Goal: Find specific page/section: Find specific page/section

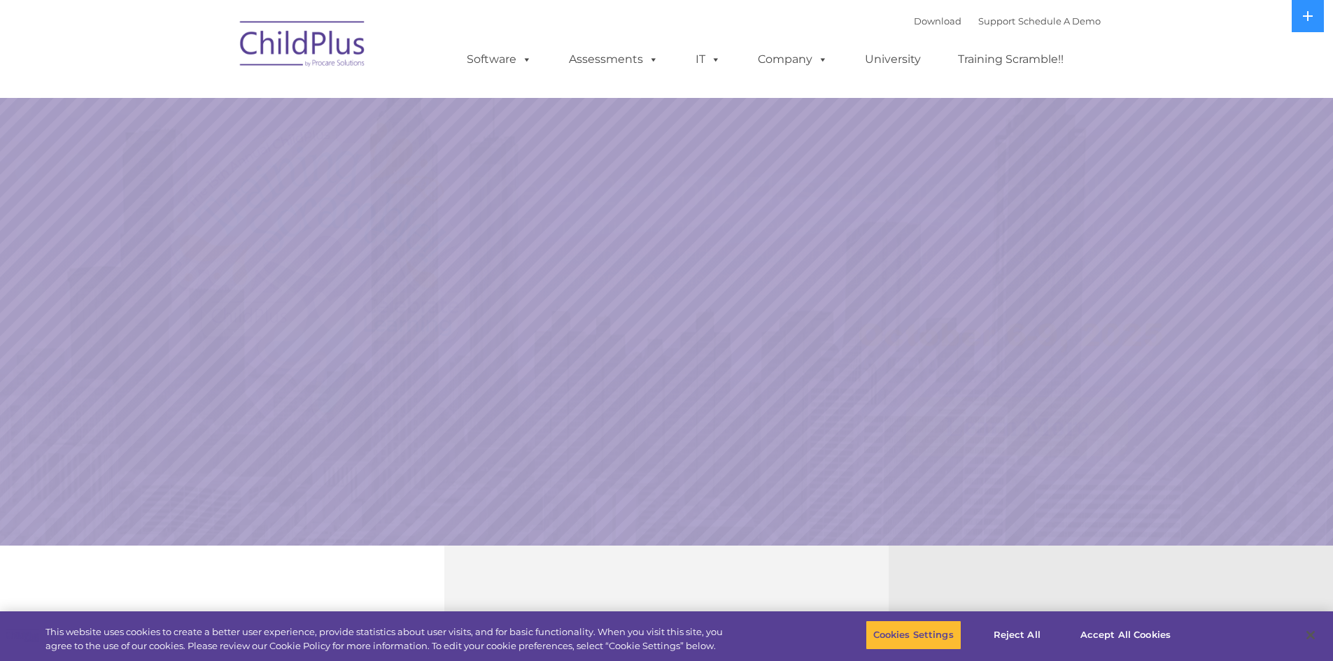
select select "MEDIUM"
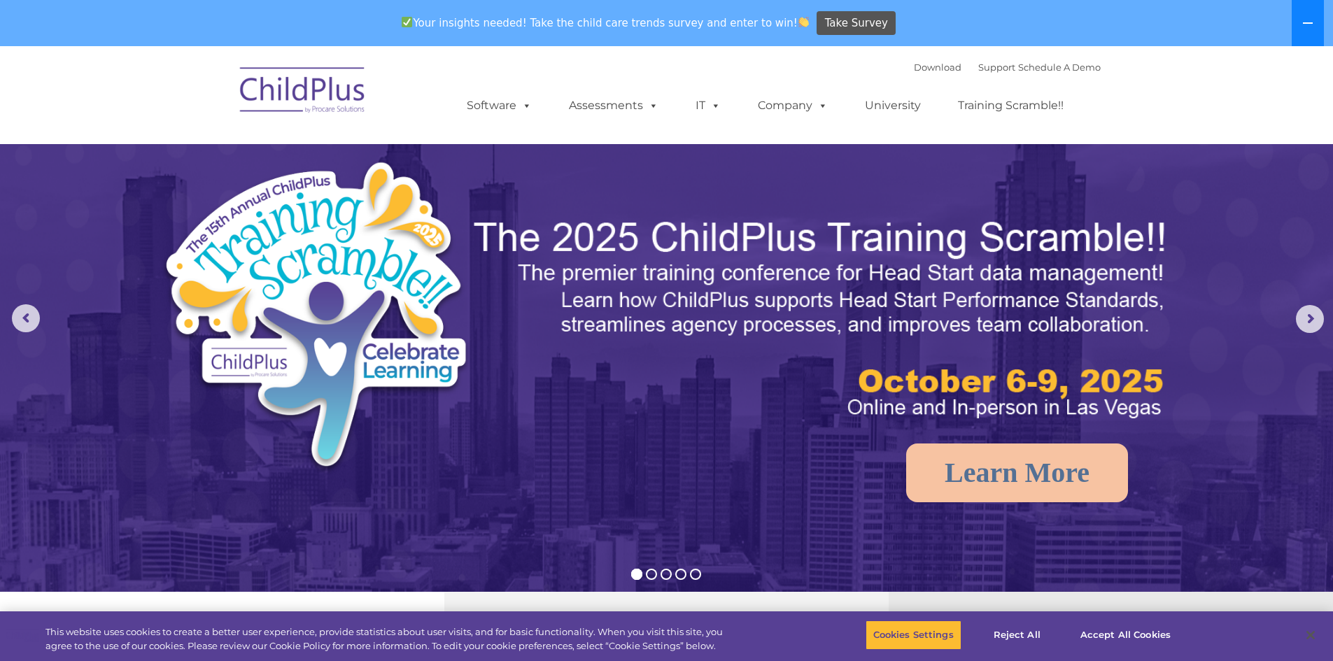
click at [1305, 25] on icon at bounding box center [1308, 22] width 11 height 11
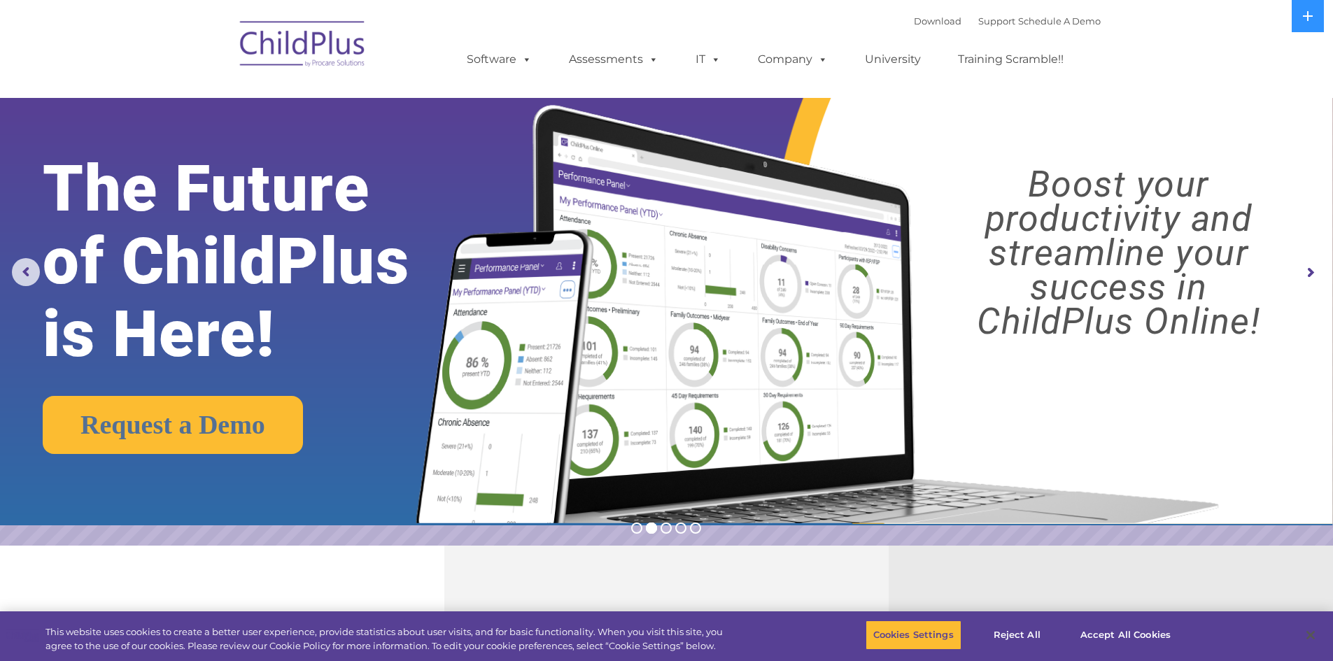
click at [331, 57] on img at bounding box center [303, 46] width 140 height 70
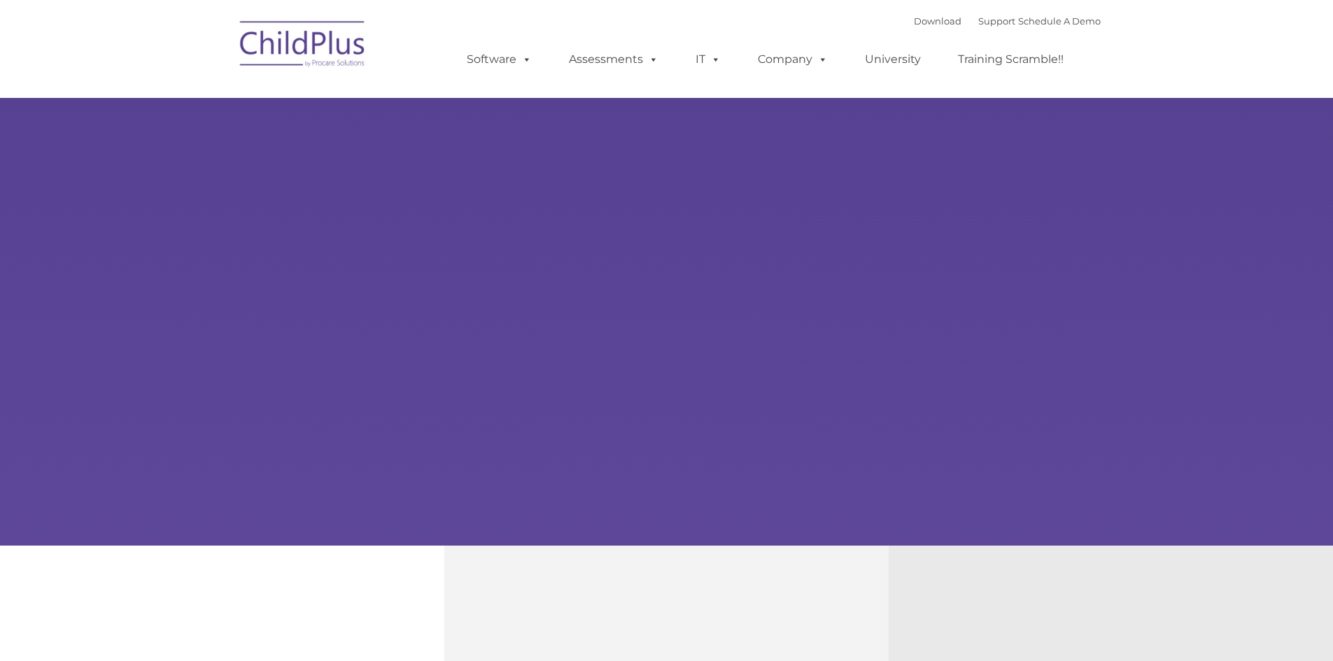
type input ""
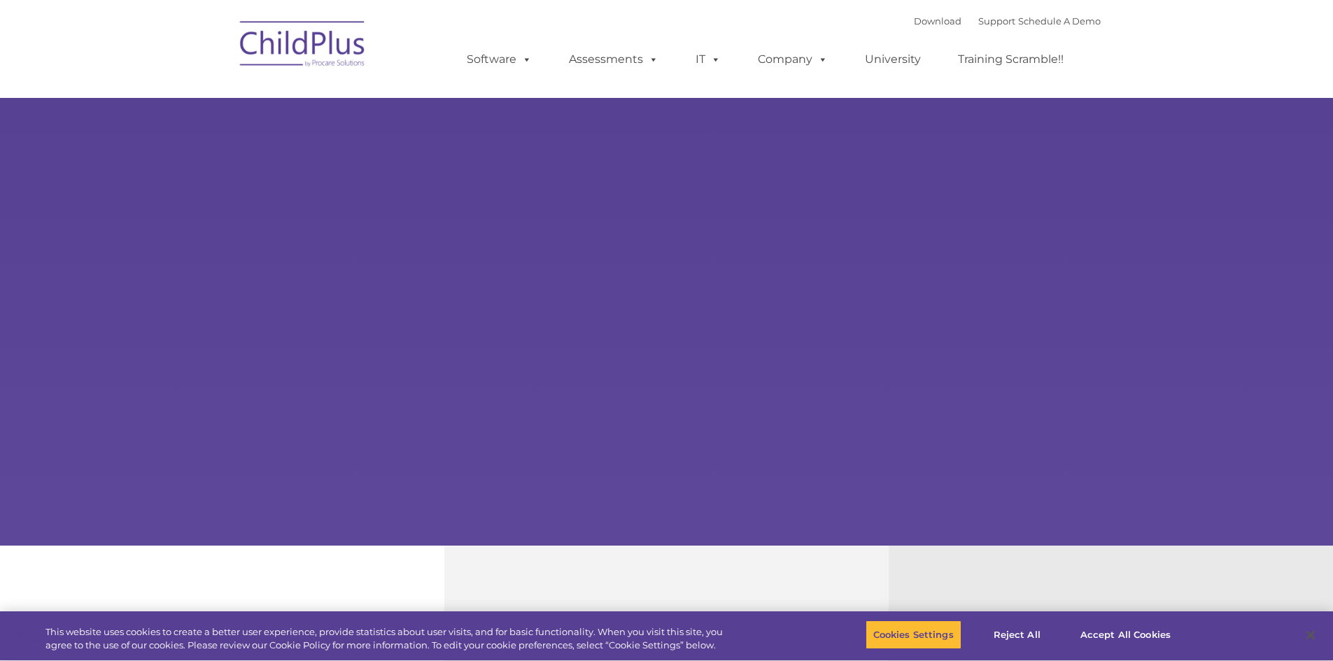
select select "MEDIUM"
